Goal: Task Accomplishment & Management: Use online tool/utility

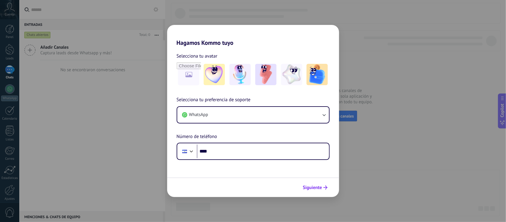
click at [314, 189] on span "Siguiente" at bounding box center [312, 187] width 19 height 4
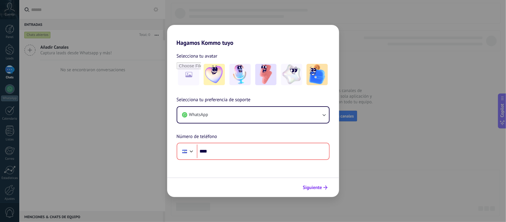
click at [315, 189] on span "Siguiente" at bounding box center [312, 187] width 19 height 4
click at [336, 17] on div "Hagamos Kommo tuyo Selecciona tu avatar Selecciona tu preferencia de soporte Wh…" at bounding box center [253, 111] width 506 height 222
click at [333, 9] on div "Hagamos Kommo tuyo Selecciona tu avatar Selecciona tu preferencia de soporte Wh…" at bounding box center [253, 111] width 506 height 222
click at [319, 8] on div "Hagamos Kommo tuyo Selecciona tu avatar Selecciona tu preferencia de soporte Wh…" at bounding box center [253, 111] width 506 height 222
click at [215, 70] on img at bounding box center [213, 74] width 21 height 21
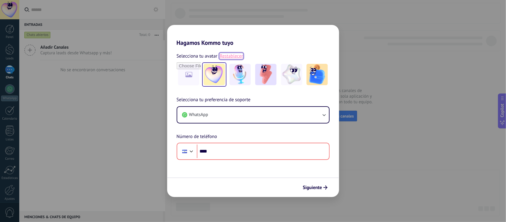
click at [236, 53] on link "Restablecer" at bounding box center [230, 56] width 23 height 6
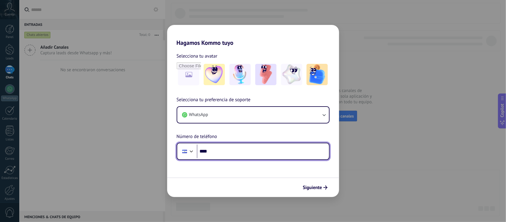
click at [267, 149] on input "****" at bounding box center [263, 151] width 132 height 14
type input "**********"
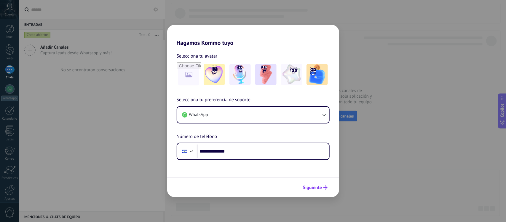
click at [317, 186] on span "Siguiente" at bounding box center [312, 187] width 19 height 4
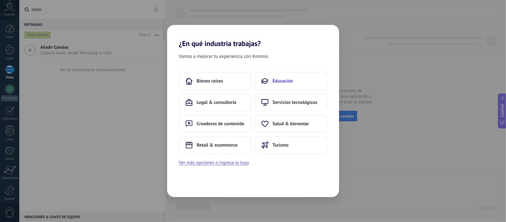
click at [286, 76] on button "Educación" at bounding box center [291, 81] width 72 height 18
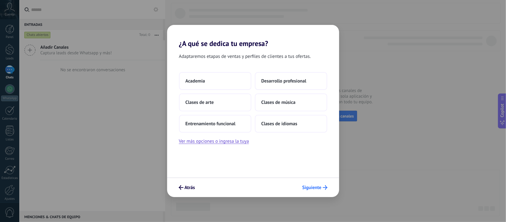
click at [309, 187] on span "Siguiente" at bounding box center [311, 187] width 19 height 4
click at [239, 79] on button "Academia" at bounding box center [215, 81] width 72 height 18
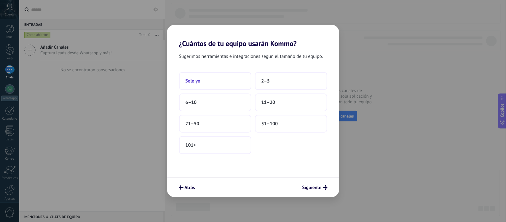
click at [225, 87] on button "Solo yo" at bounding box center [215, 81] width 72 height 18
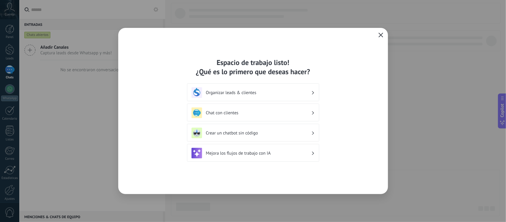
click at [381, 33] on button "button" at bounding box center [381, 35] width 8 height 8
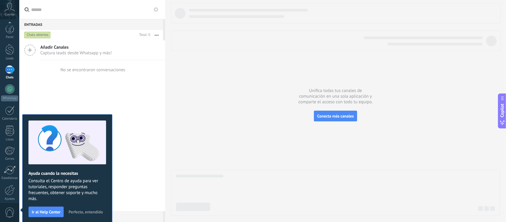
scroll to position [25, 0]
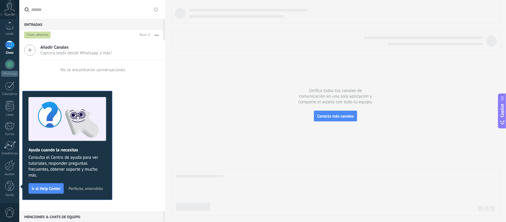
click at [97, 187] on span "Perfecto, entendido" at bounding box center [85, 188] width 34 height 4
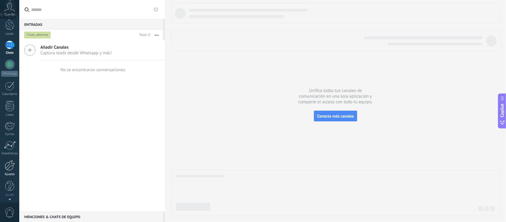
click at [14, 168] on div at bounding box center [10, 165] width 10 height 10
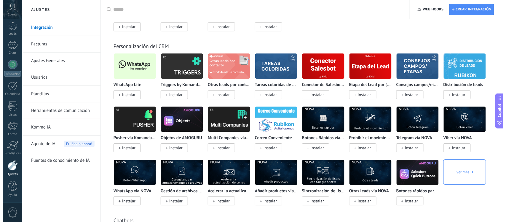
scroll to position [1103, 0]
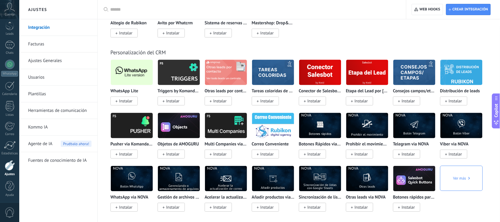
click at [126, 109] on div "WhatsApp Lite Instalar" at bounding box center [133, 85] width 47 height 53
click at [126, 105] on span "Instalar" at bounding box center [123, 100] width 27 height 9
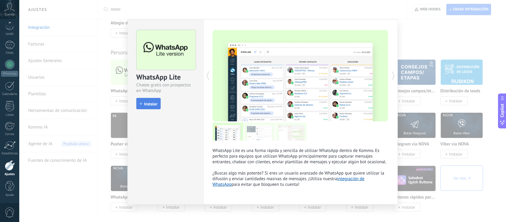
click at [151, 107] on button "Instalar" at bounding box center [148, 103] width 24 height 11
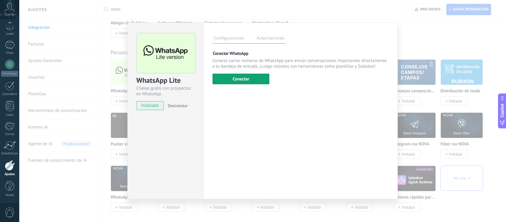
click at [256, 78] on button "Conectar" at bounding box center [240, 78] width 57 height 11
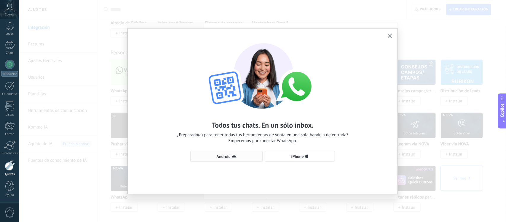
click at [234, 156] on use "button" at bounding box center [234, 156] width 5 height 3
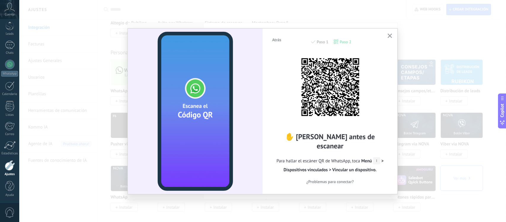
click at [378, 83] on div "✋ [PERSON_NAME] antes de escanear Para hallar el escáner QR de WhatsApp, toca M…" at bounding box center [329, 118] width 117 height 132
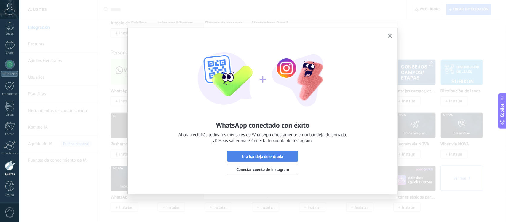
click at [289, 155] on span "Ir a bandeja de entrada" at bounding box center [262, 156] width 65 height 4
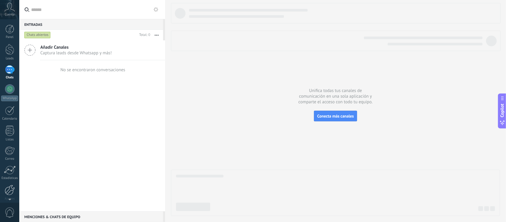
drag, startPoint x: 162, startPoint y: 142, endPoint x: 9, endPoint y: 189, distance: 159.5
click at [9, 189] on div at bounding box center [10, 189] width 10 height 10
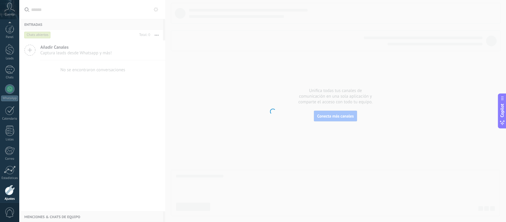
scroll to position [25, 0]
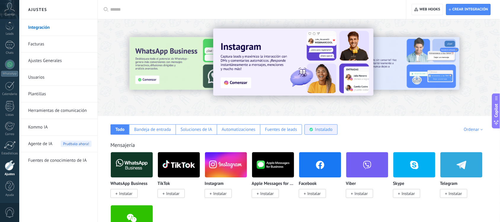
click at [325, 129] on div "Instalado" at bounding box center [323, 129] width 17 height 6
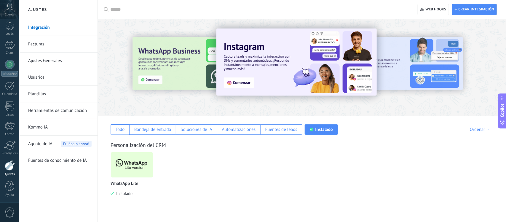
click at [62, 112] on link "Herramientas de comunicación" at bounding box center [59, 110] width 63 height 17
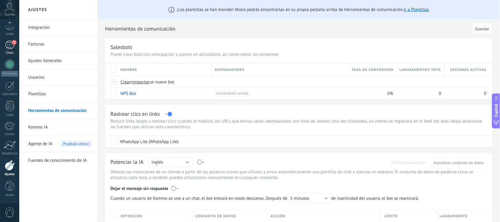
click at [6, 44] on div "1" at bounding box center [9, 45] width 9 height 9
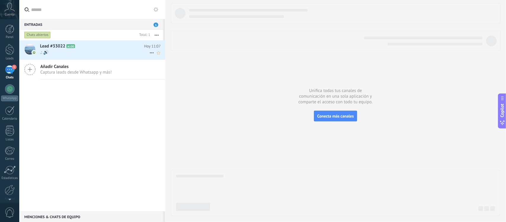
click at [68, 52] on span ".: 🔊" at bounding box center [94, 52] width 109 height 6
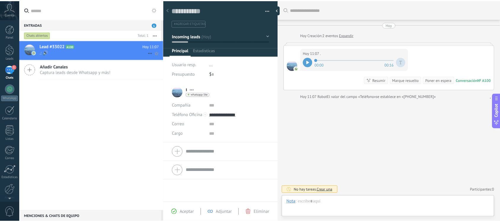
scroll to position [9, 0]
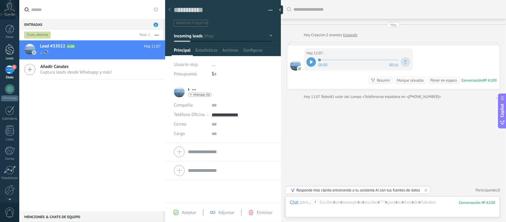
click at [7, 52] on div at bounding box center [9, 49] width 9 height 11
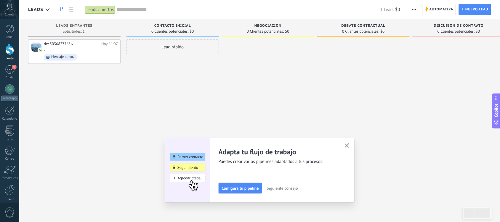
click at [39, 12] on div "Leads" at bounding box center [40, 9] width 24 height 19
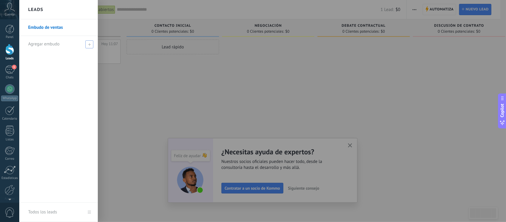
click at [86, 45] on span at bounding box center [89, 44] width 8 height 8
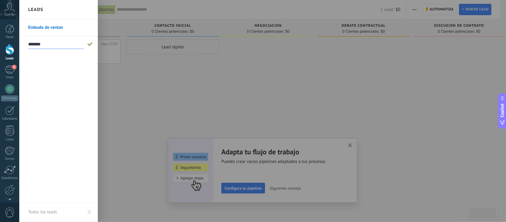
type input "********"
click at [62, 40] on input "********" at bounding box center [56, 43] width 56 height 9
click at [62, 40] on input "text" at bounding box center [56, 43] width 56 height 9
click at [62, 48] on input "text" at bounding box center [56, 43] width 56 height 9
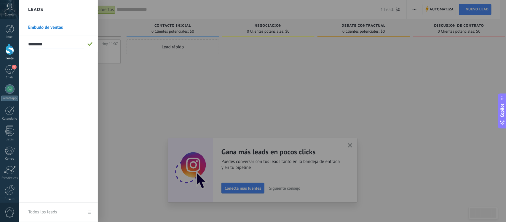
type input "********"
drag, startPoint x: 91, startPoint y: 48, endPoint x: 79, endPoint y: 34, distance: 18.1
click at [79, 34] on ul "Embudo de ventas ********" at bounding box center [58, 35] width 78 height 33
click at [92, 42] on span at bounding box center [89, 44] width 5 height 4
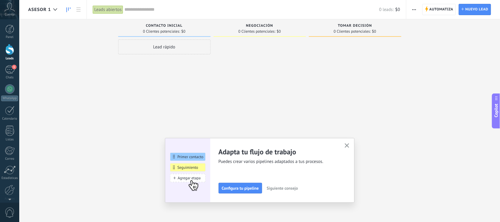
click at [47, 6] on div "Asesor 1" at bounding box center [44, 9] width 32 height 19
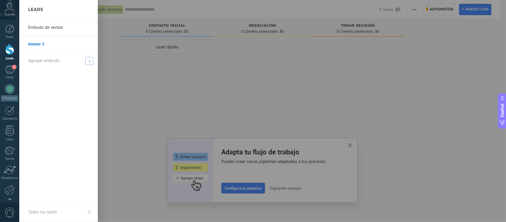
click at [87, 61] on span at bounding box center [89, 61] width 8 height 8
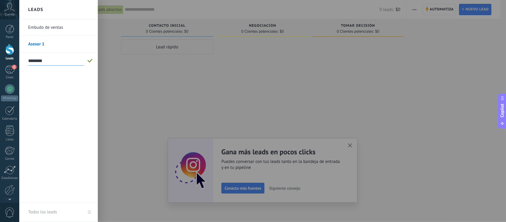
type input "********"
click at [88, 61] on span at bounding box center [89, 61] width 5 height 4
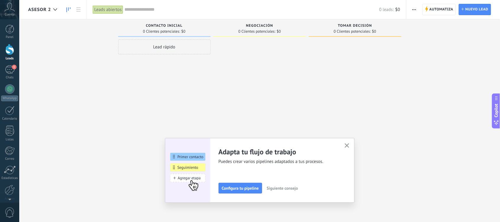
click at [42, 9] on span "asesor 2" at bounding box center [39, 10] width 23 height 6
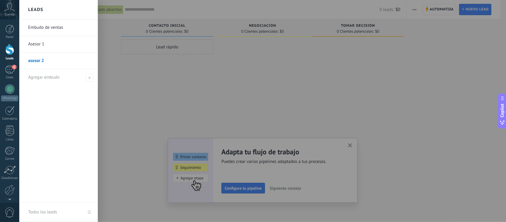
click at [60, 46] on link "Asesor 1" at bounding box center [60, 44] width 64 height 17
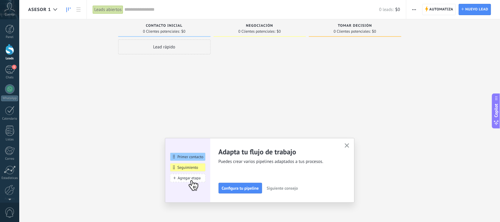
click at [285, 158] on div "Adapta tu flujo de trabajo Puedes crear varios pipelines adaptados a tus proces…" at bounding box center [278, 155] width 119 height 17
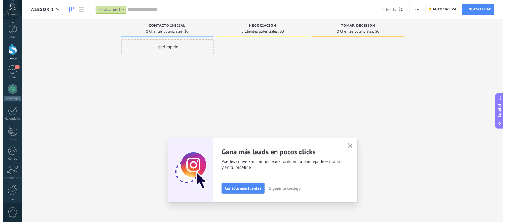
scroll to position [25, 0]
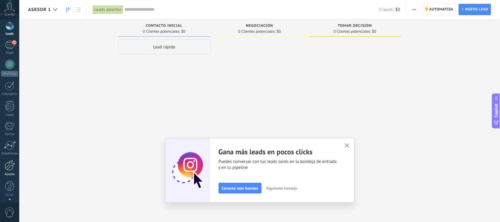
click at [9, 170] on div at bounding box center [10, 165] width 10 height 10
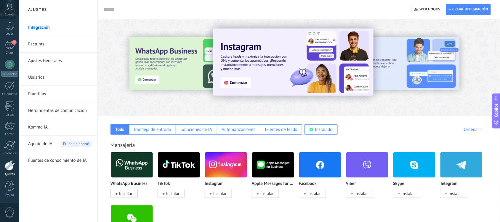
click at [73, 115] on link "Herramientas de comunicación" at bounding box center [59, 110] width 63 height 17
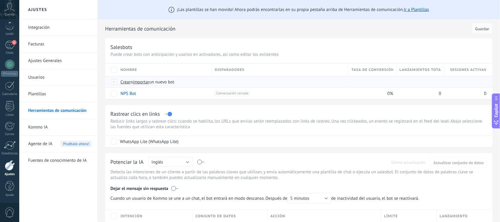
click at [126, 81] on span "Crear" at bounding box center [126, 82] width 10 height 6
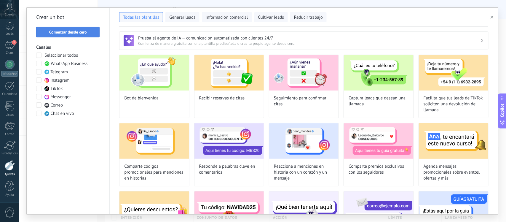
click at [90, 27] on button "Comenzar desde cero" at bounding box center [67, 32] width 63 height 11
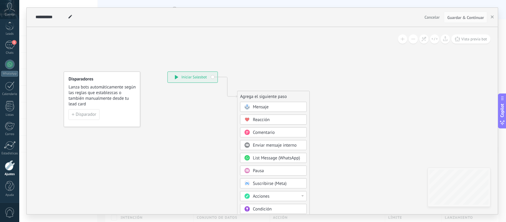
drag, startPoint x: 107, startPoint y: 70, endPoint x: 61, endPoint y: 11, distance: 74.5
click at [61, 11] on div "**********" at bounding box center [262, 111] width 471 height 206
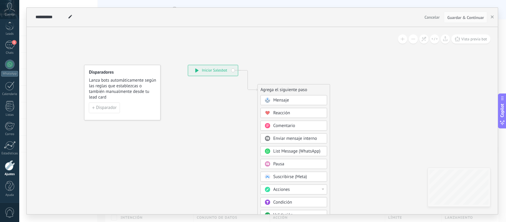
drag, startPoint x: 118, startPoint y: 60, endPoint x: 194, endPoint y: 111, distance: 92.2
click at [194, 111] on icon at bounding box center [239, 172] width 398 height 513
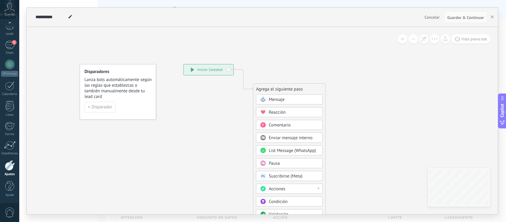
click at [52, 20] on div "**********" at bounding box center [228, 17] width 388 height 19
drag, startPoint x: 71, startPoint y: 19, endPoint x: 66, endPoint y: 15, distance: 6.8
click at [66, 15] on span at bounding box center [70, 17] width 8 height 9
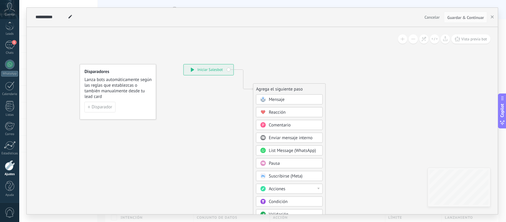
click at [66, 15] on span at bounding box center [70, 17] width 8 height 9
click at [65, 19] on input "**********" at bounding box center [51, 17] width 31 height 5
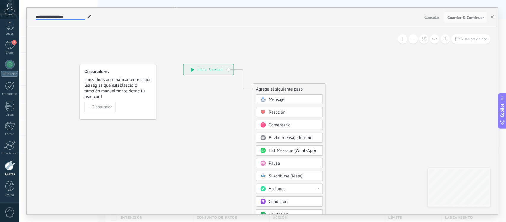
click at [37, 17] on input "**********" at bounding box center [61, 17] width 50 height 5
type input "**********"
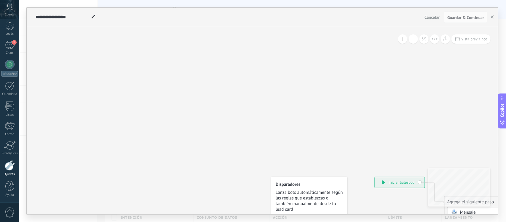
drag, startPoint x: 141, startPoint y: 51, endPoint x: 332, endPoint y: 182, distance: 232.4
click at [374, 177] on div "**********" at bounding box center [374, 177] width 0 height 0
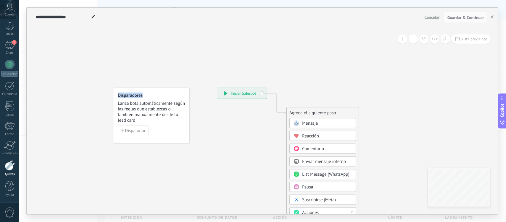
drag, startPoint x: 311, startPoint y: 145, endPoint x: 148, endPoint y: 56, distance: 185.9
click at [148, 56] on icon at bounding box center [268, 196] width 398 height 513
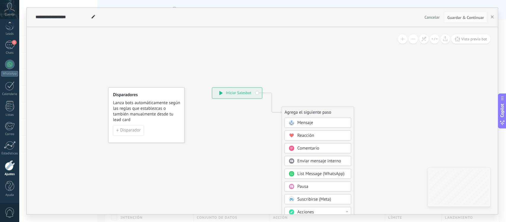
drag, startPoint x: 387, startPoint y: 136, endPoint x: 352, endPoint y: 51, distance: 92.2
click at [352, 51] on icon at bounding box center [263, 195] width 398 height 513
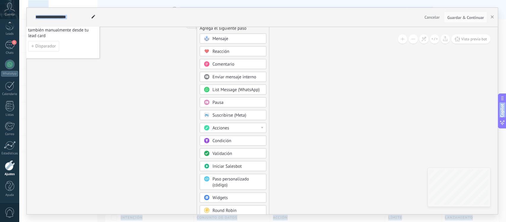
drag, startPoint x: 340, startPoint y: 76, endPoint x: 252, endPoint y: -17, distance: 128.0
click at [252, 0] on html ".abccls-1,.abccls-2{fill-rule:evenodd}.abccls-2{fill:#fff} .abfcls-1{fill:none}…" at bounding box center [253, 111] width 506 height 222
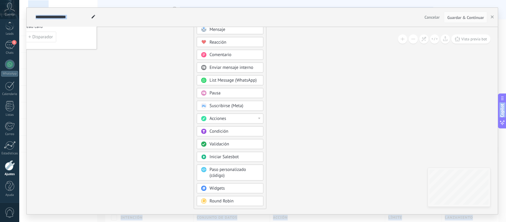
click at [243, 199] on div "Round Robin" at bounding box center [230, 200] width 67 height 10
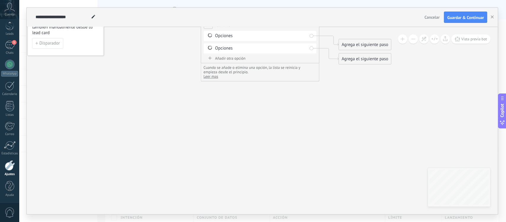
click at [169, 75] on icon at bounding box center [251, 32] width 536 height 360
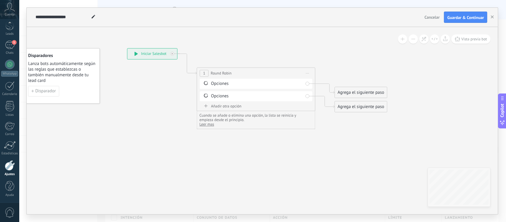
drag, startPoint x: 232, startPoint y: 143, endPoint x: 155, endPoint y: 116, distance: 80.6
click at [155, 116] on icon at bounding box center [247, 80] width 536 height 360
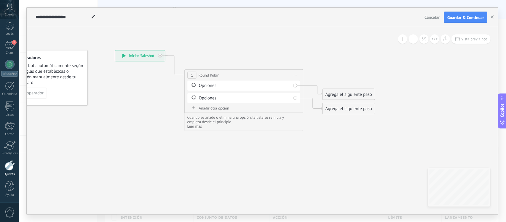
click at [351, 92] on div "Agrega el siguiente paso" at bounding box center [349, 94] width 52 height 10
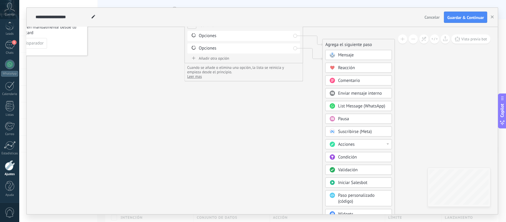
click at [348, 145] on span "Acciones" at bounding box center [346, 144] width 17 height 6
click at [363, 174] on div "Cambiar etapa del lead" at bounding box center [358, 174] width 66 height 10
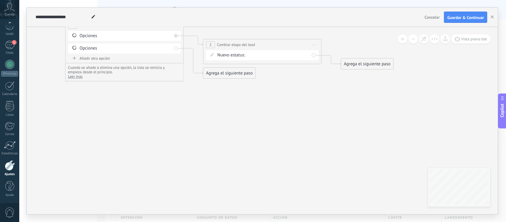
click at [240, 41] on div "**********" at bounding box center [262, 44] width 118 height 11
click at [248, 42] on span "Cambiar etapa del lead" at bounding box center [236, 45] width 38 height 6
click at [311, 44] on span "Iniciar vista previa aquí Cambiar nombre Duplicar [GEOGRAPHIC_DATA]" at bounding box center [313, 44] width 9 height 9
click at [337, 65] on div "Cambiar nombre" at bounding box center [340, 63] width 59 height 10
click at [238, 42] on input "**********" at bounding box center [236, 44] width 38 height 7
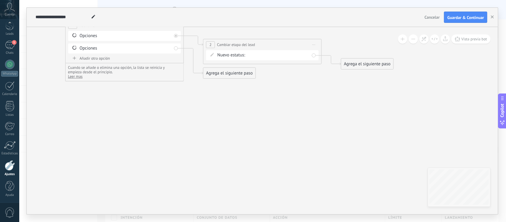
click at [238, 42] on span "Cambiar etapa del lead" at bounding box center [236, 45] width 38 height 6
drag, startPoint x: 309, startPoint y: 43, endPoint x: 314, endPoint y: 44, distance: 5.4
click at [314, 44] on span "Iniciar vista previa aquí Cambiar nombre Duplicar [GEOGRAPHIC_DATA]" at bounding box center [313, 44] width 9 height 9
click at [314, 44] on span "Iniciar vista previa aquí Cambiar nombre Duplicar [GEOGRAPHIC_DATA]" at bounding box center [318, 45] width 9 height 9
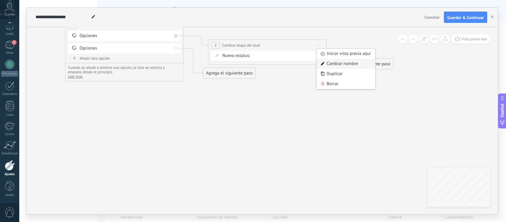
click at [333, 60] on div "Cambiar nombre" at bounding box center [345, 64] width 59 height 10
drag, startPoint x: 259, startPoint y: 44, endPoint x: 222, endPoint y: 45, distance: 37.3
click at [222, 45] on input "**********" at bounding box center [241, 45] width 38 height 7
click at [314, 44] on span "Iniciar vista previa aquí Cambiar nombre Duplicar [GEOGRAPHIC_DATA]" at bounding box center [318, 45] width 9 height 9
click at [328, 67] on div "Cambiar nombre" at bounding box center [345, 64] width 59 height 10
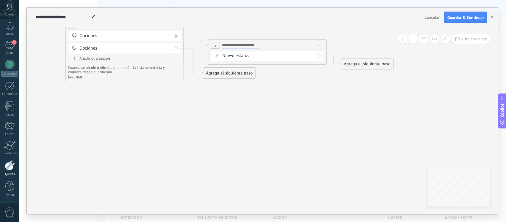
drag, startPoint x: 259, startPoint y: 45, endPoint x: 240, endPoint y: 46, distance: 19.3
click at [240, 46] on input "**********" at bounding box center [241, 45] width 38 height 7
click at [318, 41] on div "**********" at bounding box center [267, 45] width 118 height 11
click at [321, 44] on span "Iniciar vista previa aquí Cambiar nombre Duplicar [GEOGRAPHIC_DATA]" at bounding box center [318, 45] width 9 height 9
click at [330, 58] on div "Iniciar vista previa aquí" at bounding box center [345, 54] width 59 height 10
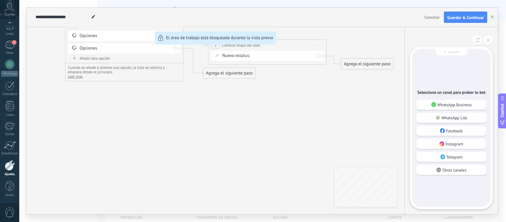
click at [488, 40] on use at bounding box center [487, 39] width 3 height 3
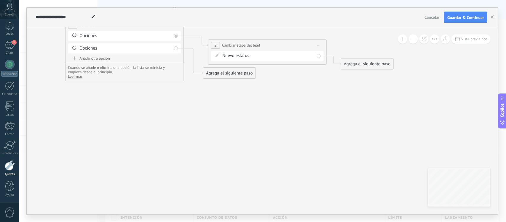
click at [316, 44] on span "Iniciar vista previa aquí Cambiar nombre Duplicar [GEOGRAPHIC_DATA]" at bounding box center [318, 45] width 9 height 9
click at [339, 63] on div "Cambiar nombre" at bounding box center [345, 64] width 59 height 10
drag, startPoint x: 260, startPoint y: 44, endPoint x: 253, endPoint y: 44, distance: 6.2
click at [253, 44] on input "**********" at bounding box center [241, 45] width 38 height 7
click at [317, 44] on span "Iniciar vista previa aquí Cambiar nombre Duplicar [GEOGRAPHIC_DATA]" at bounding box center [318, 45] width 9 height 9
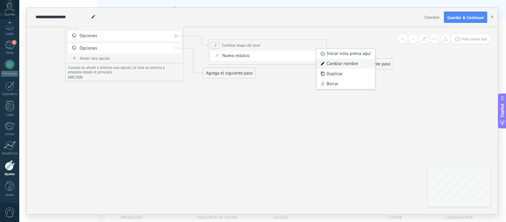
click at [329, 67] on div "Cambiar nombre" at bounding box center [345, 64] width 59 height 10
type input "*"
type input "**********"
click at [320, 95] on icon at bounding box center [183, 39] width 673 height 374
click at [361, 65] on div "Agrega el siguiente paso" at bounding box center [367, 64] width 52 height 10
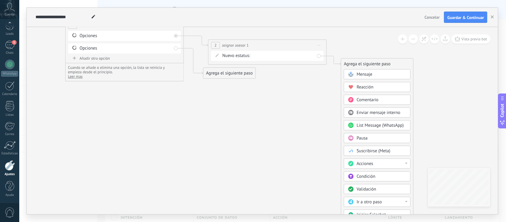
click at [0, 0] on div "Contacto inicial Negociación Debate contractual Discusión de contrato Logrado c…" at bounding box center [0, 0] width 0 height 0
click at [279, 74] on label at bounding box center [283, 69] width 62 height 10
click at [0, 0] on label "Contacto inicial" at bounding box center [0, 0] width 0 height 0
click at [246, 74] on div "Agrega el siguiente paso" at bounding box center [229, 73] width 52 height 10
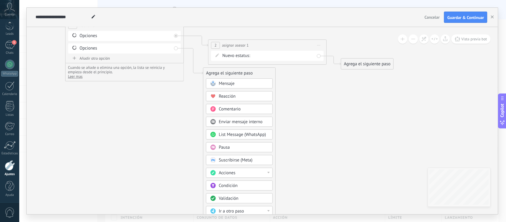
click at [229, 173] on span "Acciones" at bounding box center [227, 173] width 17 height 6
click at [378, 67] on div "Agrega el siguiente paso" at bounding box center [367, 64] width 52 height 10
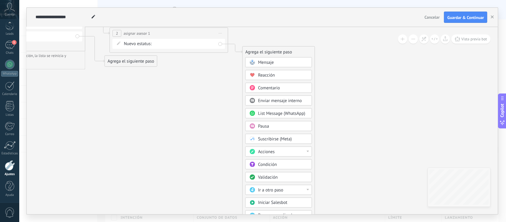
click at [341, 145] on icon at bounding box center [85, 27] width 673 height 374
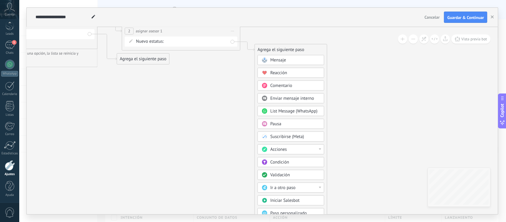
drag, startPoint x: 346, startPoint y: 124, endPoint x: 359, endPoint y: 56, distance: 68.7
click at [359, 56] on icon at bounding box center [97, 25] width 673 height 374
click at [415, 40] on button at bounding box center [412, 38] width 9 height 9
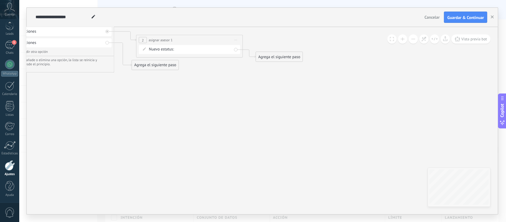
click at [280, 57] on div "Agrega el siguiente paso" at bounding box center [279, 56] width 47 height 9
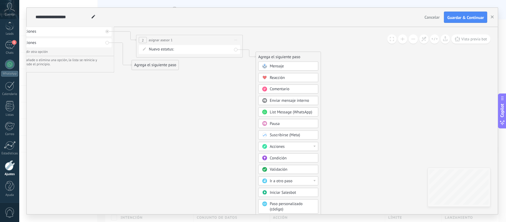
click at [412, 39] on span at bounding box center [413, 39] width 4 height 0
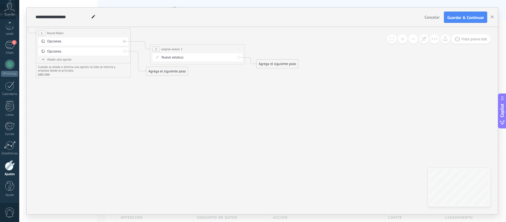
click at [413, 39] on span at bounding box center [413, 39] width 4 height 0
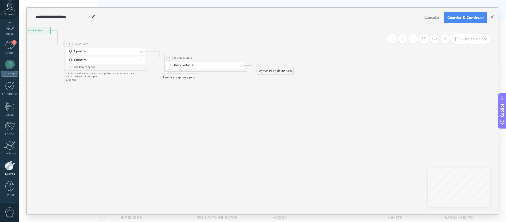
click at [288, 73] on div "Agrega el siguiente paso" at bounding box center [275, 71] width 36 height 7
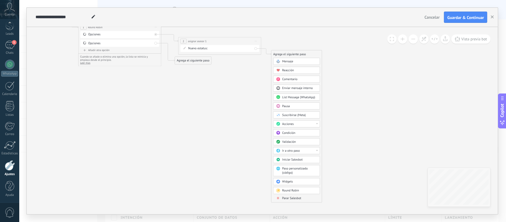
drag, startPoint x: 338, startPoint y: 158, endPoint x: 358, endPoint y: 101, distance: 59.9
click at [358, 101] on icon at bounding box center [161, 37] width 471 height 262
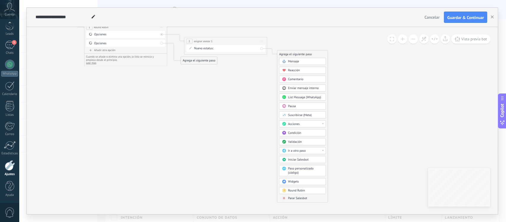
click at [297, 198] on span "Parar Salesbot" at bounding box center [297, 198] width 19 height 4
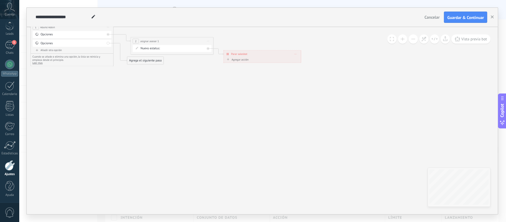
click at [400, 40] on button at bounding box center [402, 38] width 9 height 9
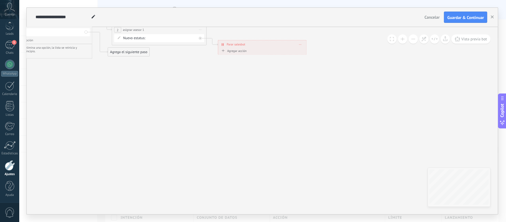
click at [399, 39] on button at bounding box center [402, 38] width 9 height 9
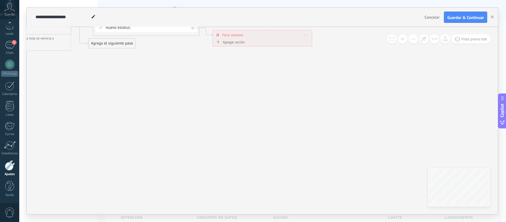
click at [402, 39] on span at bounding box center [402, 39] width 4 height 0
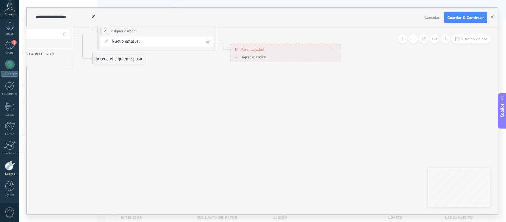
drag, startPoint x: 138, startPoint y: 94, endPoint x: 370, endPoint y: 121, distance: 234.3
click at [370, 121] on icon at bounding box center [73, 25] width 673 height 374
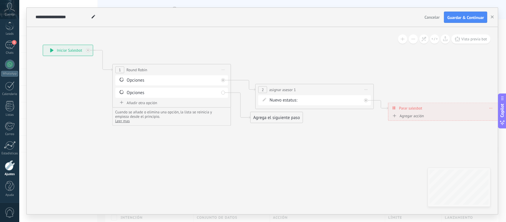
drag, startPoint x: 107, startPoint y: 82, endPoint x: 247, endPoint y: 140, distance: 151.2
click at [247, 140] on icon at bounding box center [231, 83] width 673 height 374
click at [459, 13] on button "Guardar & Continuar" at bounding box center [465, 17] width 43 height 11
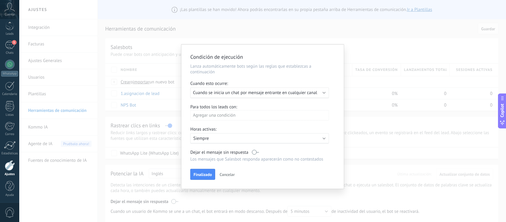
click at [226, 174] on span "Cancelar" at bounding box center [226, 173] width 15 height 5
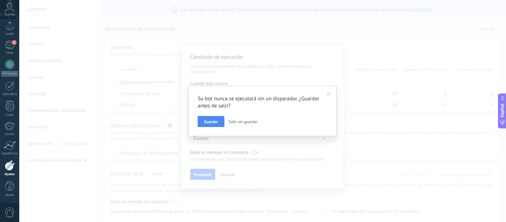
click at [247, 122] on span "Salir sin guardar" at bounding box center [243, 121] width 29 height 5
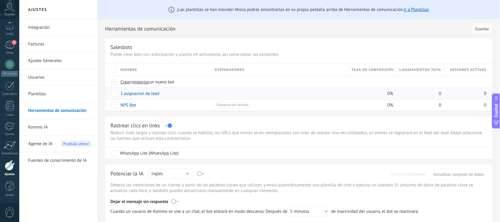
click at [157, 93] on link "1.asignacion de lead" at bounding box center [140, 94] width 39 height 6
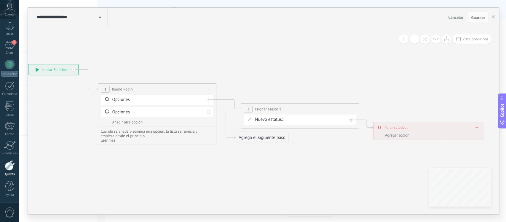
drag, startPoint x: 433, startPoint y: 142, endPoint x: 267, endPoint y: 105, distance: 170.2
click at [267, 105] on icon at bounding box center [256, 103] width 752 height 375
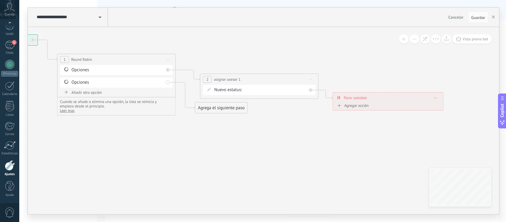
click at [311, 81] on span "Iniciar vista previa aquí Cambiar nombre Duplicar [GEOGRAPHIC_DATA]" at bounding box center [310, 79] width 9 height 9
click at [333, 106] on div "Duplicar" at bounding box center [337, 108] width 59 height 10
click at [200, 124] on div "**********" at bounding box center [259, 123] width 118 height 11
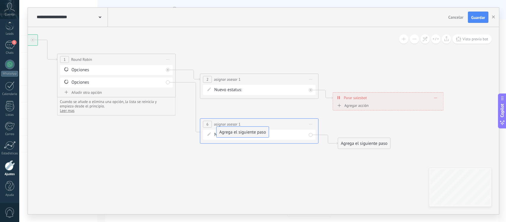
drag, startPoint x: 210, startPoint y: 103, endPoint x: 231, endPoint y: 127, distance: 31.9
click at [261, 122] on div "**********" at bounding box center [259, 123] width 118 height 11
click at [311, 122] on span "Iniciar vista previa aquí Cambiar nombre Duplicar [GEOGRAPHIC_DATA]" at bounding box center [310, 124] width 9 height 9
click at [331, 138] on div "Cambiar nombre" at bounding box center [337, 142] width 59 height 10
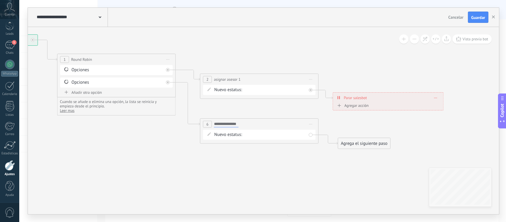
type input "**********"
click at [0, 0] on div "Contacto inicial Negociación Tomar decisión Logrado con éxito Ventas Perdidos" at bounding box center [0, 0] width 0 height 0
click at [259, 150] on span at bounding box center [254, 147] width 14 height 5
click at [0, 0] on label "Contacto inicial" at bounding box center [0, 0] width 0 height 0
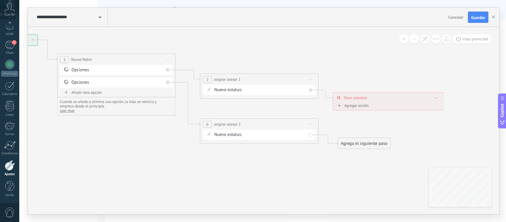
click at [354, 141] on div "Agrega el siguiente paso" at bounding box center [364, 143] width 52 height 10
drag, startPoint x: 381, startPoint y: 184, endPoint x: 491, endPoint y: 82, distance: 150.3
click at [491, 82] on icon at bounding box center [215, 91] width 752 height 410
click at [388, 146] on div "Agrega el siguiente paso" at bounding box center [364, 143] width 52 height 10
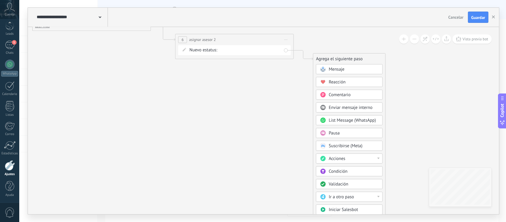
drag, startPoint x: 420, startPoint y: 149, endPoint x: 390, endPoint y: 45, distance: 107.5
click at [390, 45] on icon at bounding box center [191, 7] width 752 height 410
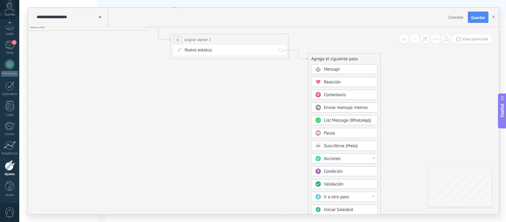
click at [417, 42] on button at bounding box center [414, 38] width 9 height 9
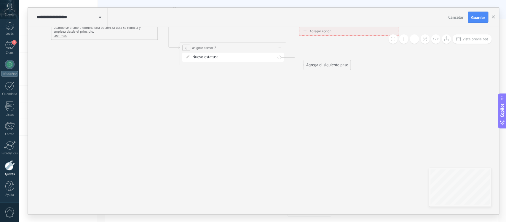
click at [417, 42] on button at bounding box center [414, 38] width 9 height 9
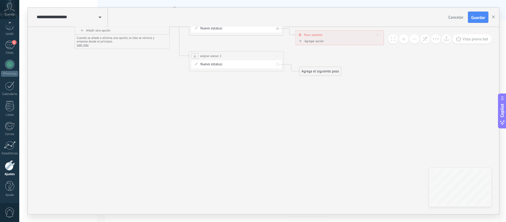
click at [324, 70] on div "Agrega el siguiente paso" at bounding box center [319, 71] width 41 height 8
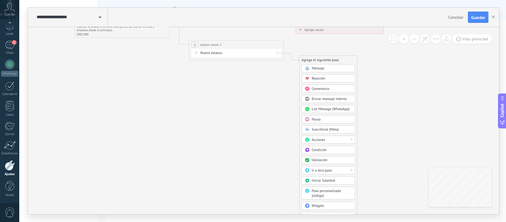
click at [415, 40] on button at bounding box center [414, 38] width 9 height 9
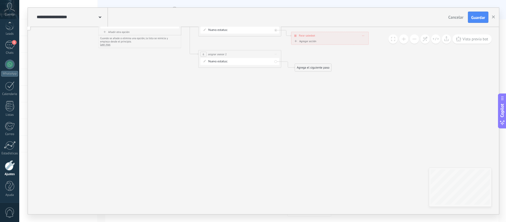
click at [414, 39] on button at bounding box center [414, 38] width 9 height 9
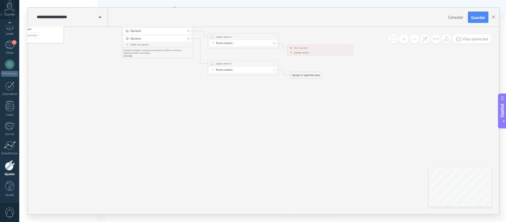
click at [317, 73] on div "Agrega el siguiente paso" at bounding box center [305, 75] width 31 height 6
click at [311, 74] on div "Agrega el siguiente paso" at bounding box center [305, 76] width 31 height 6
click at [317, 201] on div "Parar Salesbot" at bounding box center [315, 200] width 30 height 4
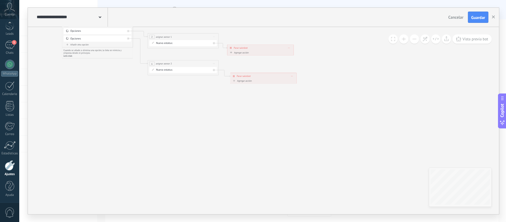
click at [403, 39] on button at bounding box center [403, 38] width 9 height 9
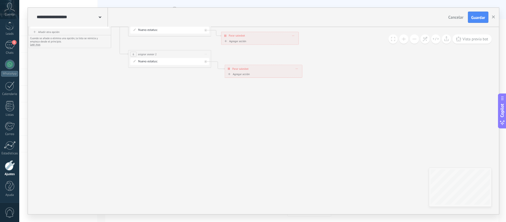
click at [403, 39] on span at bounding box center [404, 39] width 4 height 0
